Goal: Task Accomplishment & Management: Manage account settings

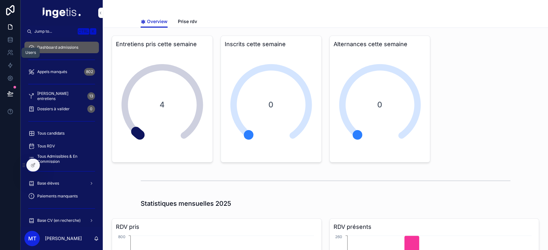
click at [8, 51] on icon at bounding box center [10, 52] width 6 height 6
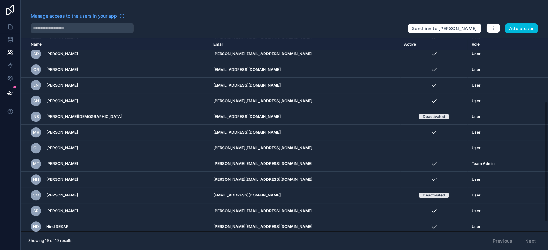
scroll to position [116, 0]
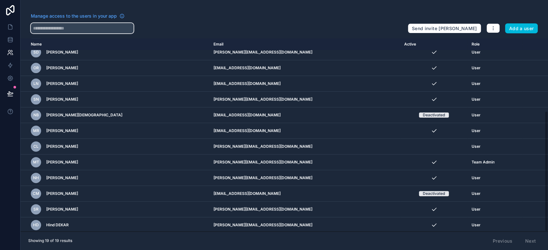
click at [78, 29] on input "text" at bounding box center [82, 28] width 103 height 10
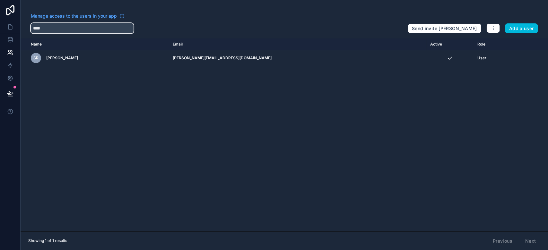
type input "****"
click at [0, 0] on icon "scrollable content" at bounding box center [0, 0] width 0 height 0
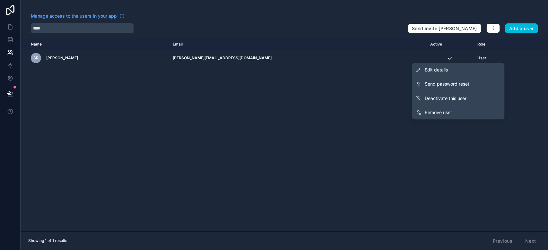
click at [430, 86] on span "Send password reset" at bounding box center [447, 84] width 45 height 6
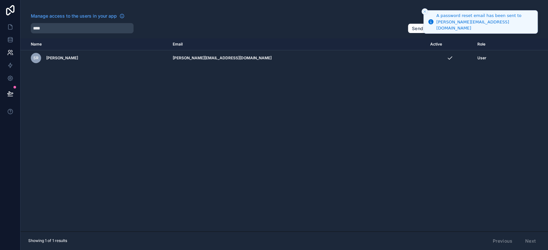
drag, startPoint x: 473, startPoint y: 27, endPoint x: 438, endPoint y: 29, distance: 35.4
click at [438, 29] on div "A password reset email has been sent to [PERSON_NAME][EMAIL_ADDRESS][DOMAIN_NAM…" at bounding box center [484, 22] width 96 height 19
